Goal: Check status: Check status

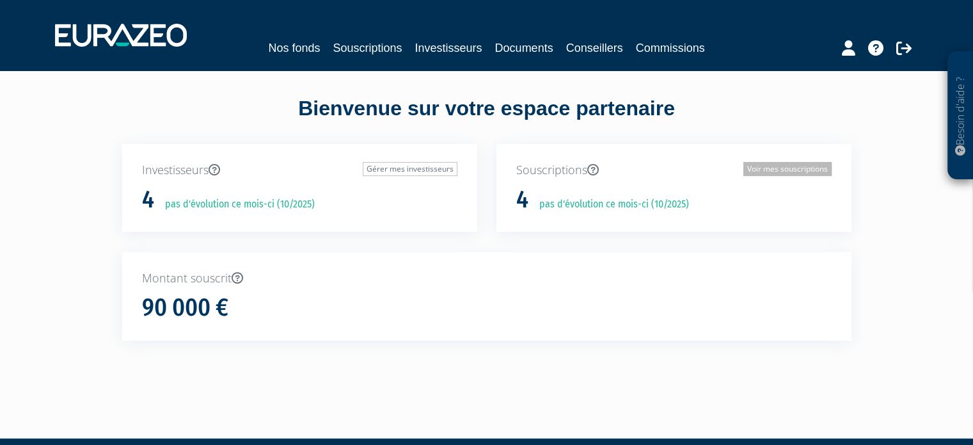
click at [779, 166] on link "Voir mes souscriptions" at bounding box center [787, 169] width 88 height 14
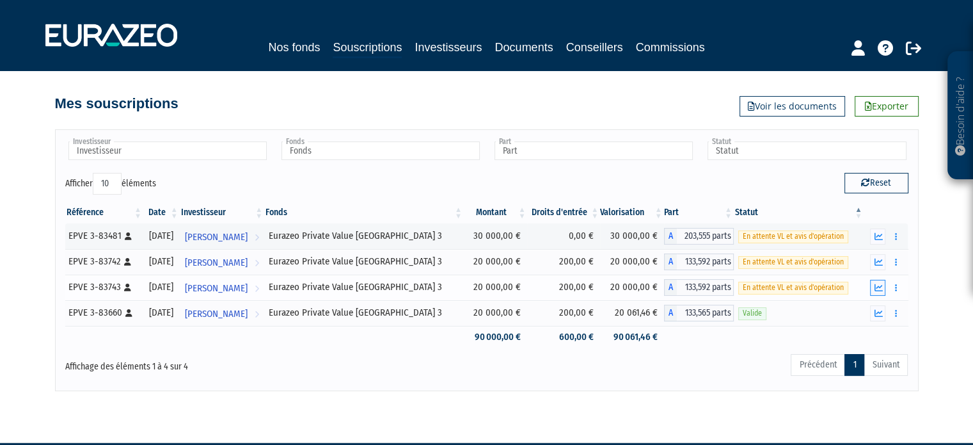
click at [875, 287] on icon "button" at bounding box center [878, 287] width 8 height 8
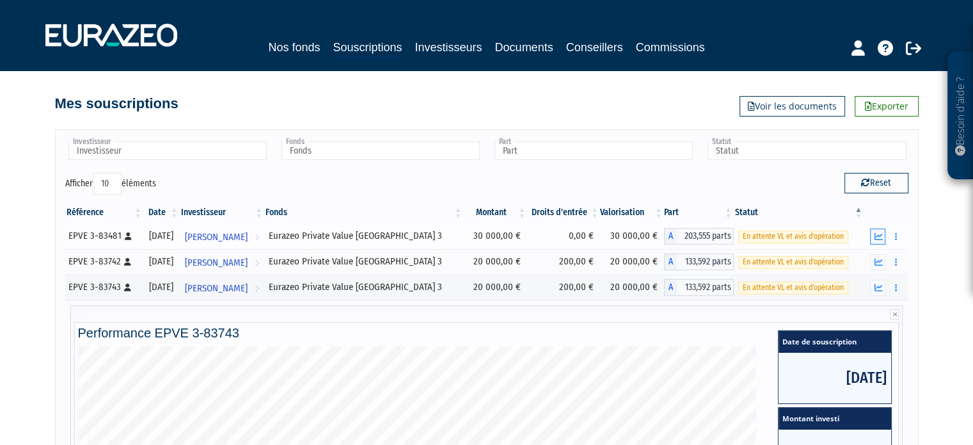
click at [879, 237] on icon "button" at bounding box center [878, 236] width 8 height 8
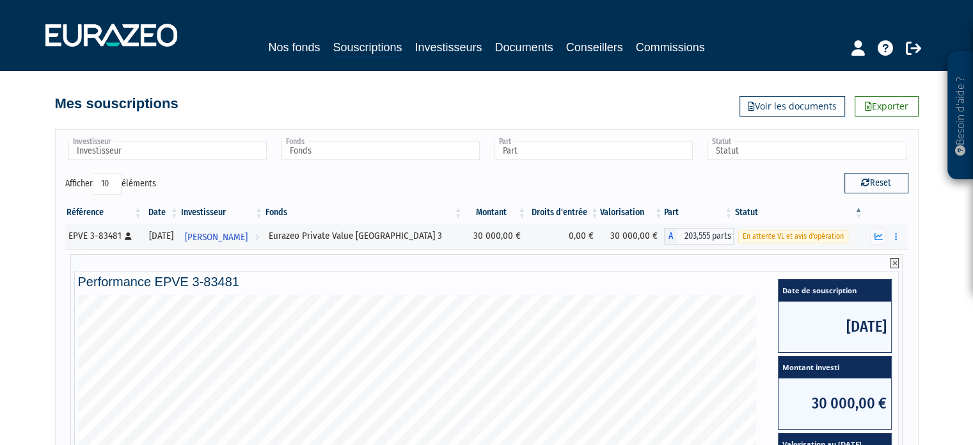
click at [893, 258] on icon at bounding box center [894, 263] width 9 height 10
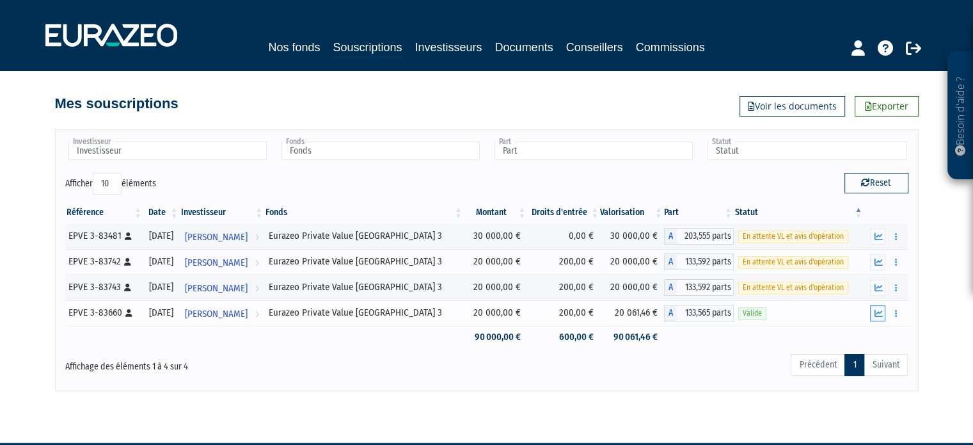
click at [880, 313] on icon "button" at bounding box center [878, 313] width 8 height 8
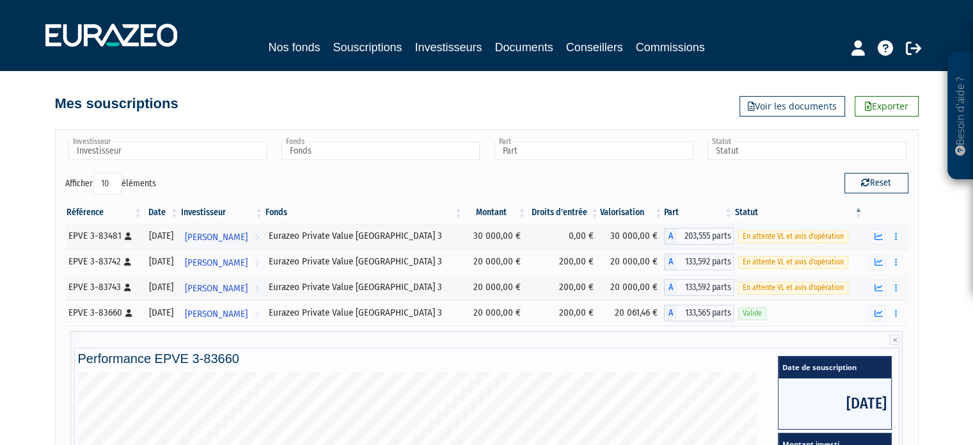
click at [435, 99] on div "Mes souscriptions Exporter Voir les documents" at bounding box center [487, 97] width 864 height 28
click at [908, 49] on icon at bounding box center [913, 47] width 15 height 15
